Goal: Information Seeking & Learning: Learn about a topic

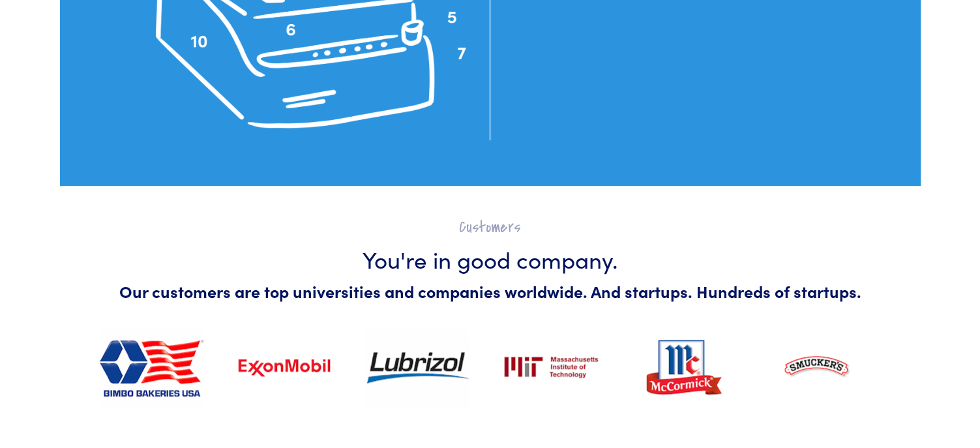
scroll to position [3391, 0]
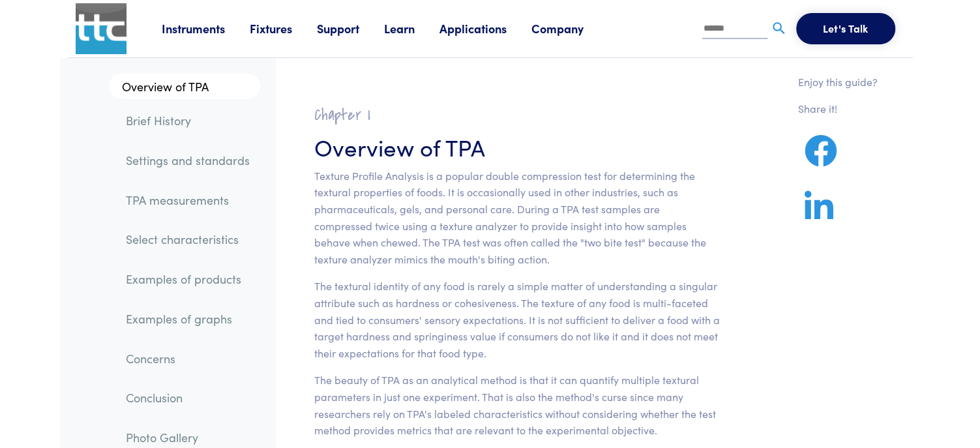
click at [212, 241] on link "Select characteristics" at bounding box center [187, 239] width 145 height 30
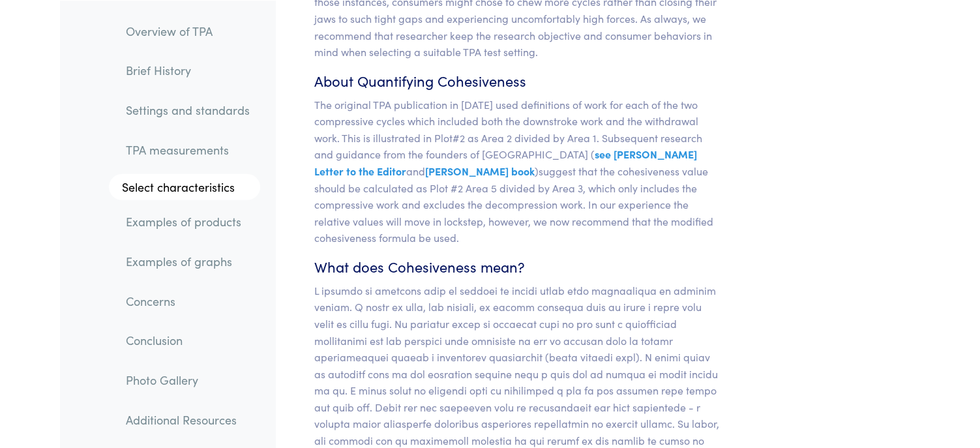
scroll to position [11192, 0]
